Goal: Task Accomplishment & Management: Manage account settings

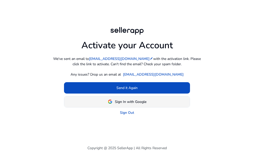
click at [141, 101] on span "Sign In with Google" at bounding box center [131, 101] width 32 height 5
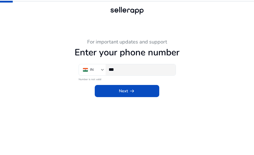
click at [144, 70] on input "***" at bounding box center [140, 70] width 63 height 6
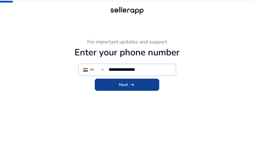
type input "**********"
click at [145, 86] on span at bounding box center [127, 84] width 65 height 12
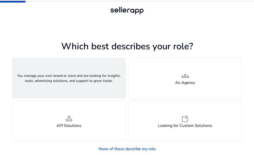
click at [89, 87] on div "person A Seller" at bounding box center [68, 78] width 113 height 40
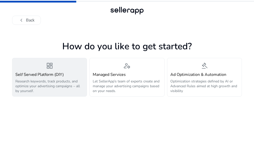
click at [66, 87] on p "Research keywords, track products, and optimize your advertising campaigns – al…" at bounding box center [49, 86] width 68 height 14
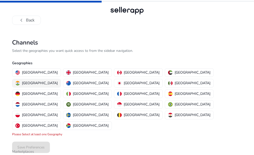
click at [58, 80] on p "[GEOGRAPHIC_DATA]" at bounding box center [40, 82] width 36 height 5
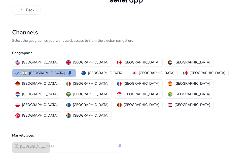
scroll to position [15, 0]
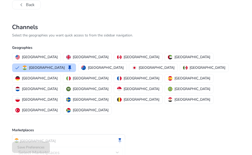
click at [120, 146] on div "Select Marketplaces" at bounding box center [68, 151] width 109 height 11
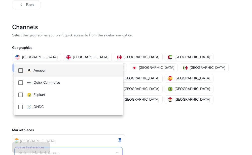
click at [49, 71] on span "Amazon" at bounding box center [73, 71] width 92 height 6
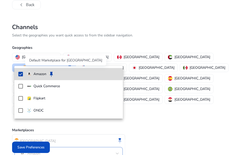
scroll to position [12, 0]
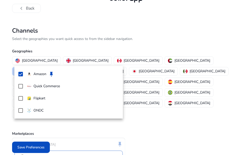
click at [35, 147] on div at bounding box center [126, 77] width 252 height 155
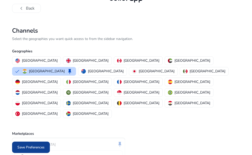
click at [36, 147] on span "Save Preferences" at bounding box center [30, 146] width 27 height 5
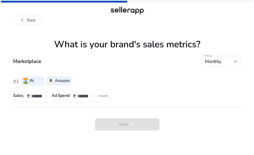
scroll to position [0, 0]
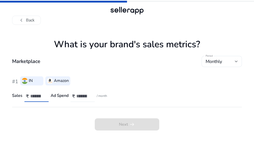
click at [36, 95] on input "number" at bounding box center [37, 96] width 14 height 6
type input "*****"
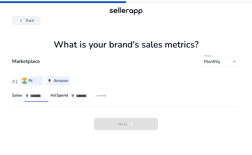
scroll to position [0, 0]
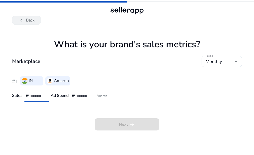
click at [24, 20] on span "chevron_left" at bounding box center [21, 20] width 6 height 6
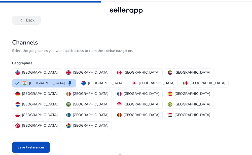
click at [34, 18] on button "chevron_left Back" at bounding box center [26, 20] width 29 height 9
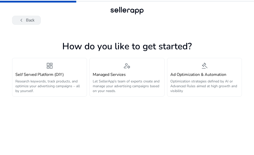
click at [29, 20] on button "chevron_left Back" at bounding box center [26, 20] width 29 height 9
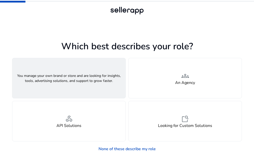
click at [69, 79] on span "person" at bounding box center [69, 75] width 8 height 9
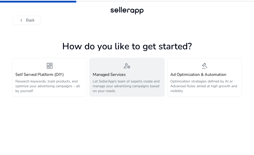
click at [125, 80] on p "Let SellerApp’s team of experts create and manage your advertising campaigns ba…" at bounding box center [127, 86] width 68 height 14
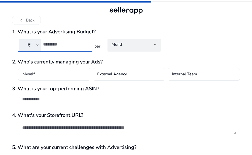
click at [72, 46] on input "number" at bounding box center [65, 44] width 45 height 6
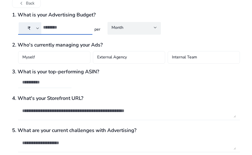
scroll to position [37, 0]
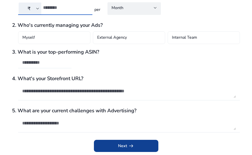
type input "*****"
click at [133, 146] on span "arrow_right_alt" at bounding box center [131, 145] width 6 height 6
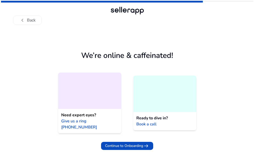
scroll to position [0, 0]
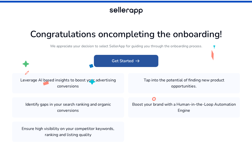
click at [137, 61] on span "arrow_right_alt" at bounding box center [138, 61] width 6 height 6
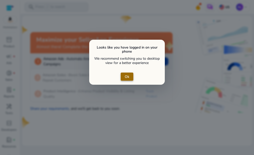
click at [125, 78] on span "Ok" at bounding box center [127, 76] width 5 height 5
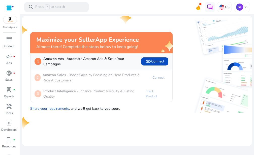
click at [10, 27] on p "Marketplace" at bounding box center [10, 27] width 14 height 4
click at [230, 7] on div "US" at bounding box center [224, 7] width 15 height 10
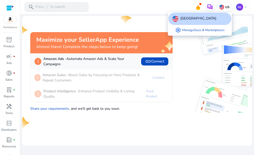
click at [217, 18] on div "[GEOGRAPHIC_DATA]" at bounding box center [199, 19] width 63 height 12
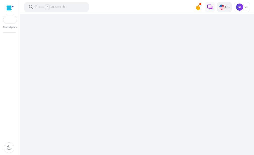
click at [229, 7] on p "US" at bounding box center [226, 7] width 5 height 4
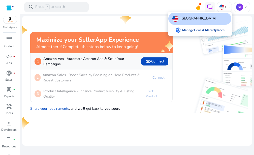
click at [221, 29] on link "settings Manage Geos & Marketplaces" at bounding box center [199, 30] width 57 height 10
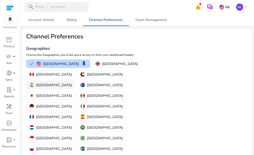
click at [72, 82] on p "[GEOGRAPHIC_DATA]" at bounding box center [54, 84] width 36 height 5
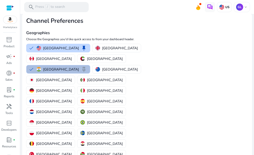
scroll to position [46, 0]
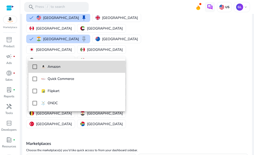
click at [70, 67] on span "Amazon" at bounding box center [81, 67] width 80 height 6
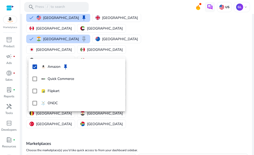
click at [55, 145] on div at bounding box center [127, 77] width 254 height 155
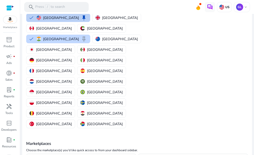
click at [33, 19] on button "United States keep" at bounding box center [58, 18] width 64 height 8
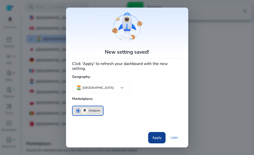
click at [161, 131] on span at bounding box center [156, 137] width 17 height 12
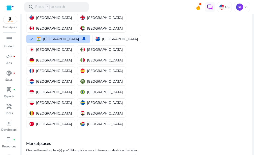
scroll to position [0, 0]
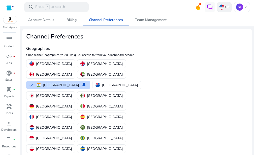
click at [224, 6] on p "US" at bounding box center [226, 7] width 5 height 4
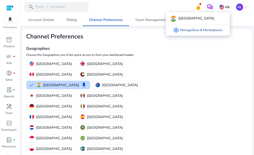
click at [202, 32] on link "settings Manage Geos & Marketplaces" at bounding box center [197, 30] width 57 height 10
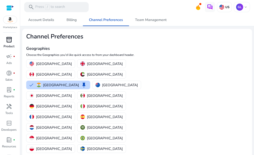
click at [10, 43] on div "inventory_2" at bounding box center [9, 40] width 14 height 8
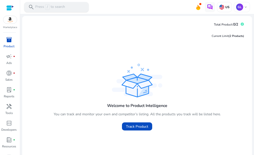
click at [76, 10] on div "search Press / to search" at bounding box center [56, 7] width 65 height 10
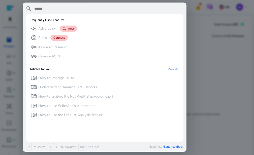
click at [198, 27] on div at bounding box center [127, 77] width 254 height 155
